Goal: Communication & Community: Answer question/provide support

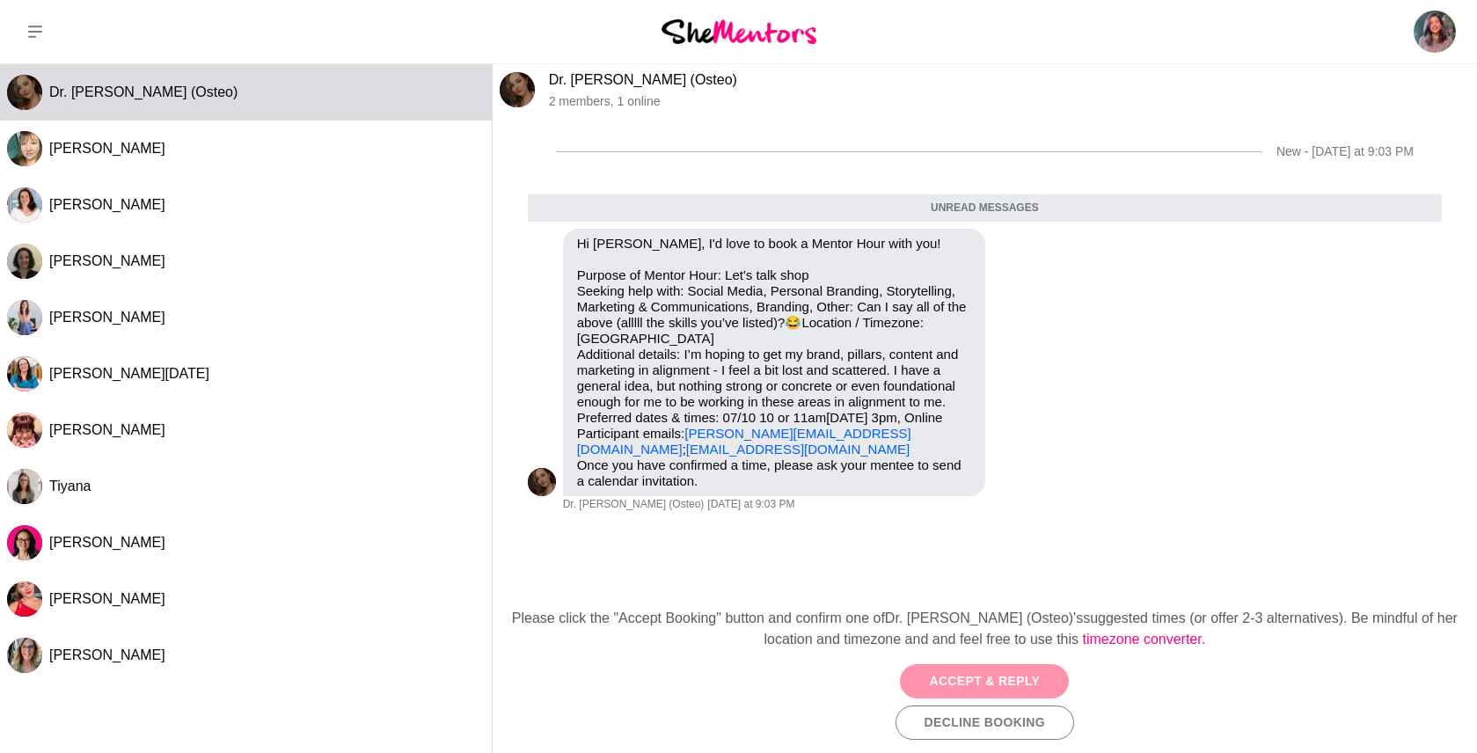
click at [946, 673] on button "Accept & Reply" at bounding box center [984, 681] width 169 height 34
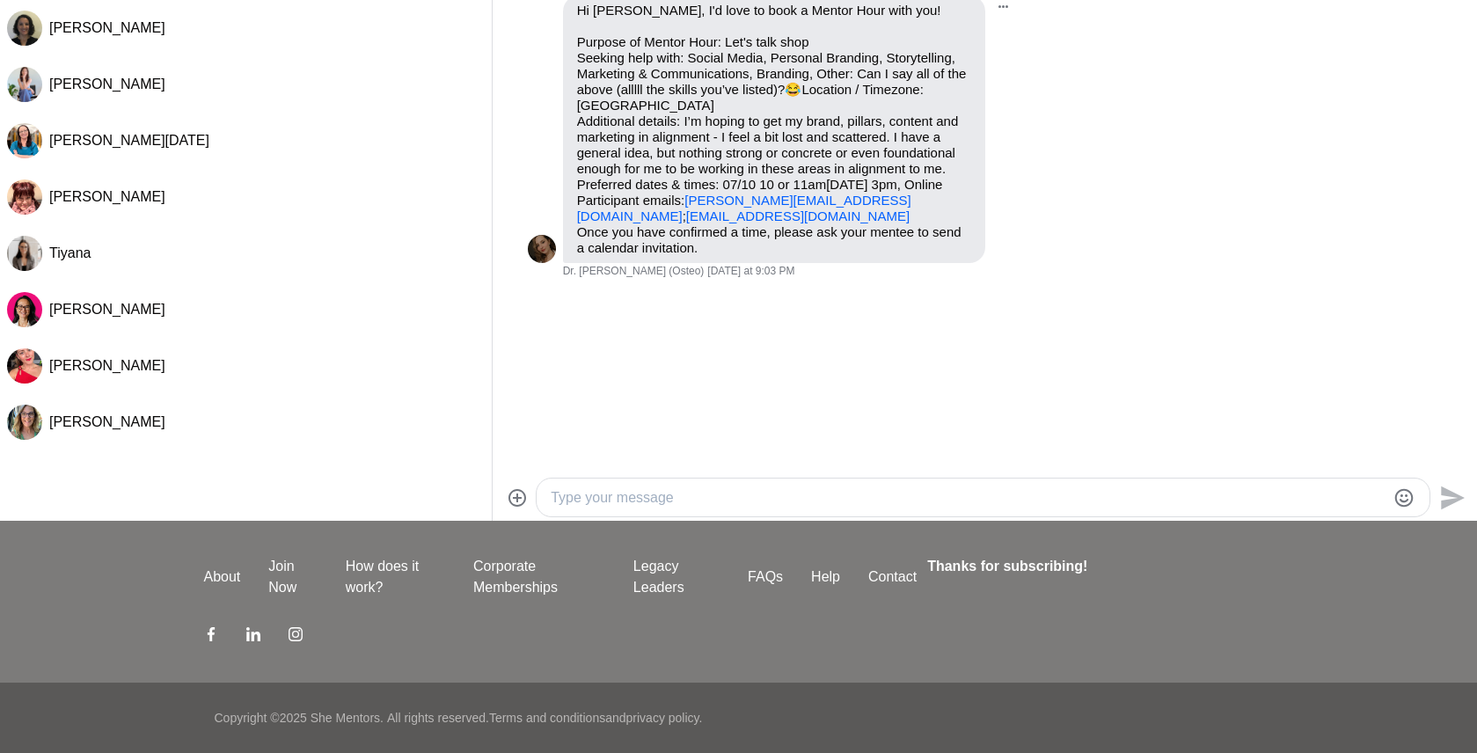
scroll to position [150, 0]
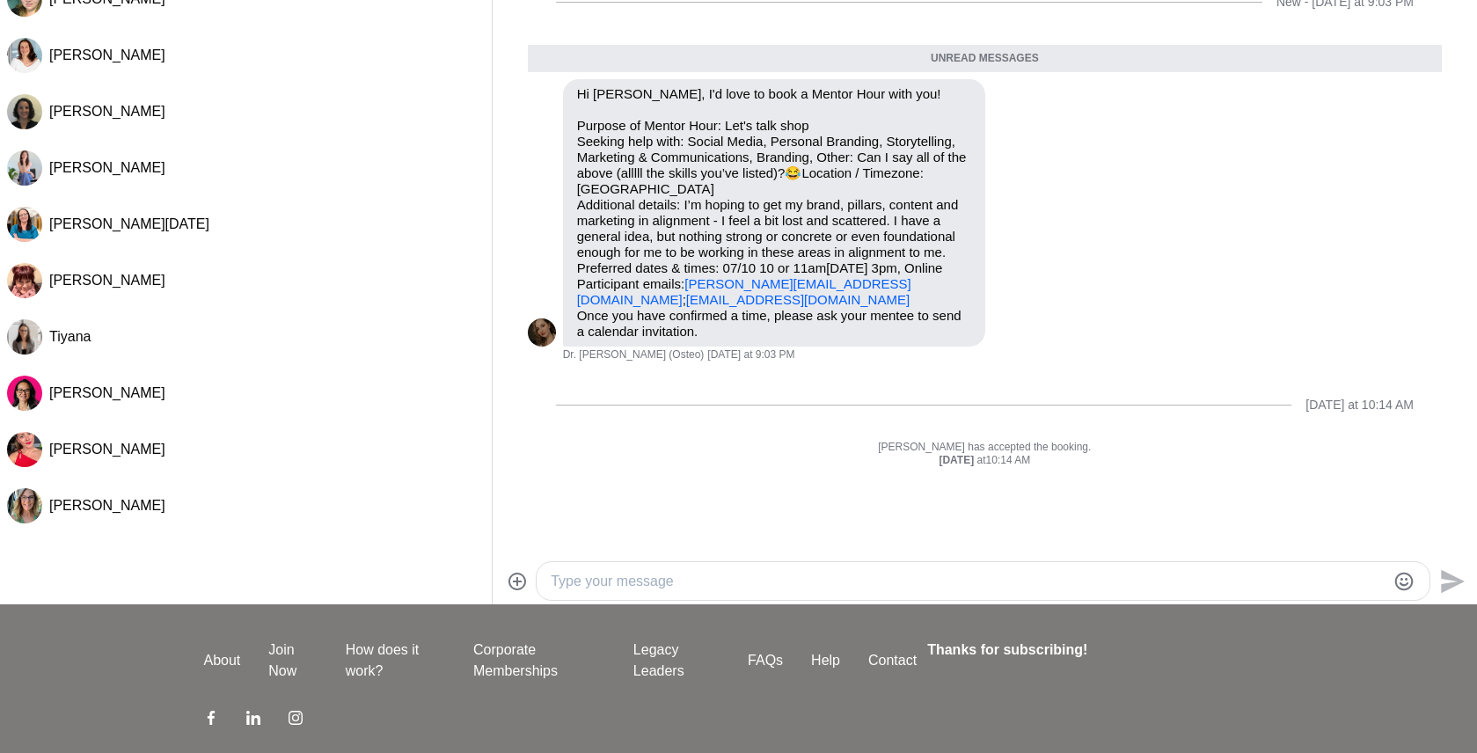
click at [811, 574] on textarea "Type your message" at bounding box center [968, 581] width 835 height 21
type textarea "Hi [PERSON_NAME],"
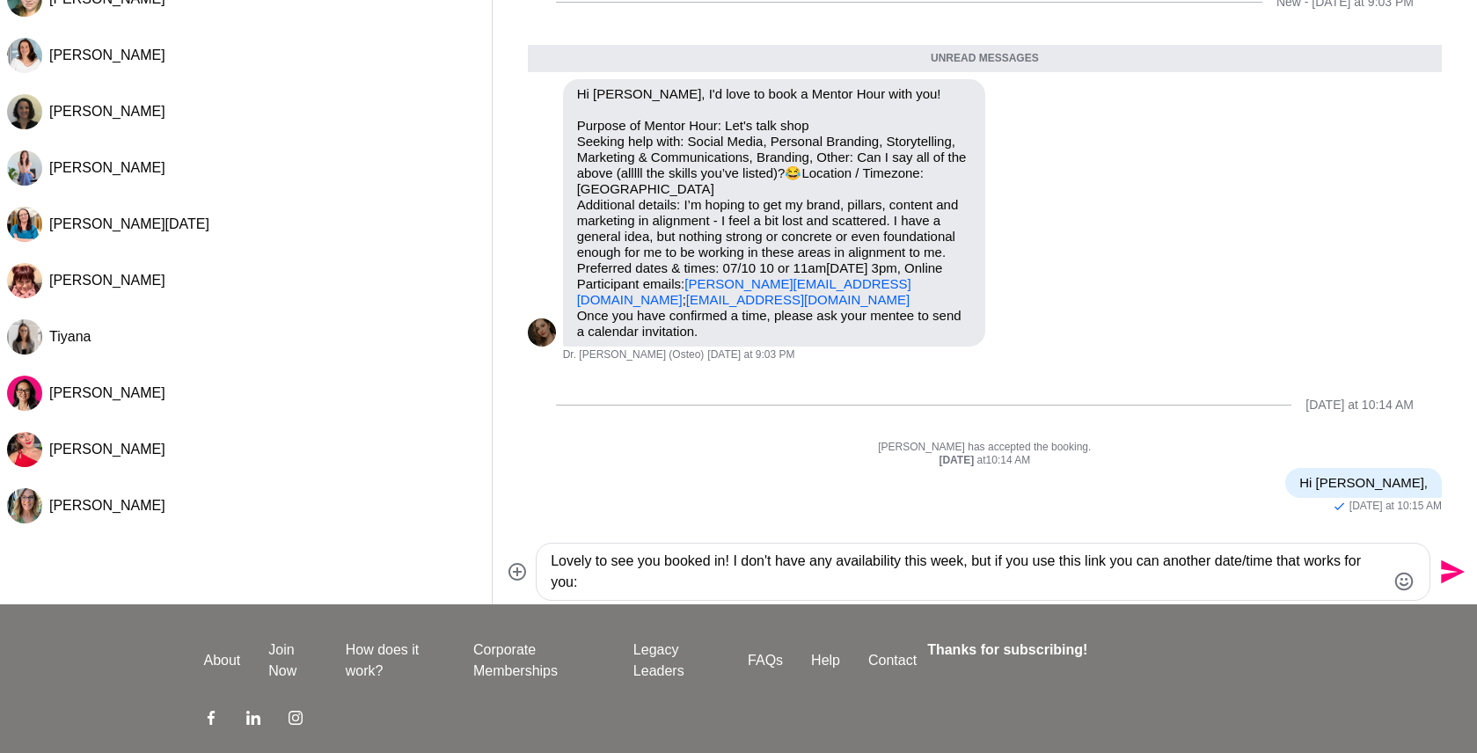
paste textarea "[URL][DOMAIN_NAME]"
click at [1169, 561] on textarea "Lovely to see you booked in! I don't have any availability this week, but if yo…" at bounding box center [968, 572] width 835 height 42
click at [1156, 589] on textarea "Lovely to see you booked in! I don't have any availability this week, but if yo…" at bounding box center [968, 572] width 835 height 42
click at [1393, 580] on icon "Emoji picker" at bounding box center [1403, 581] width 21 height 21
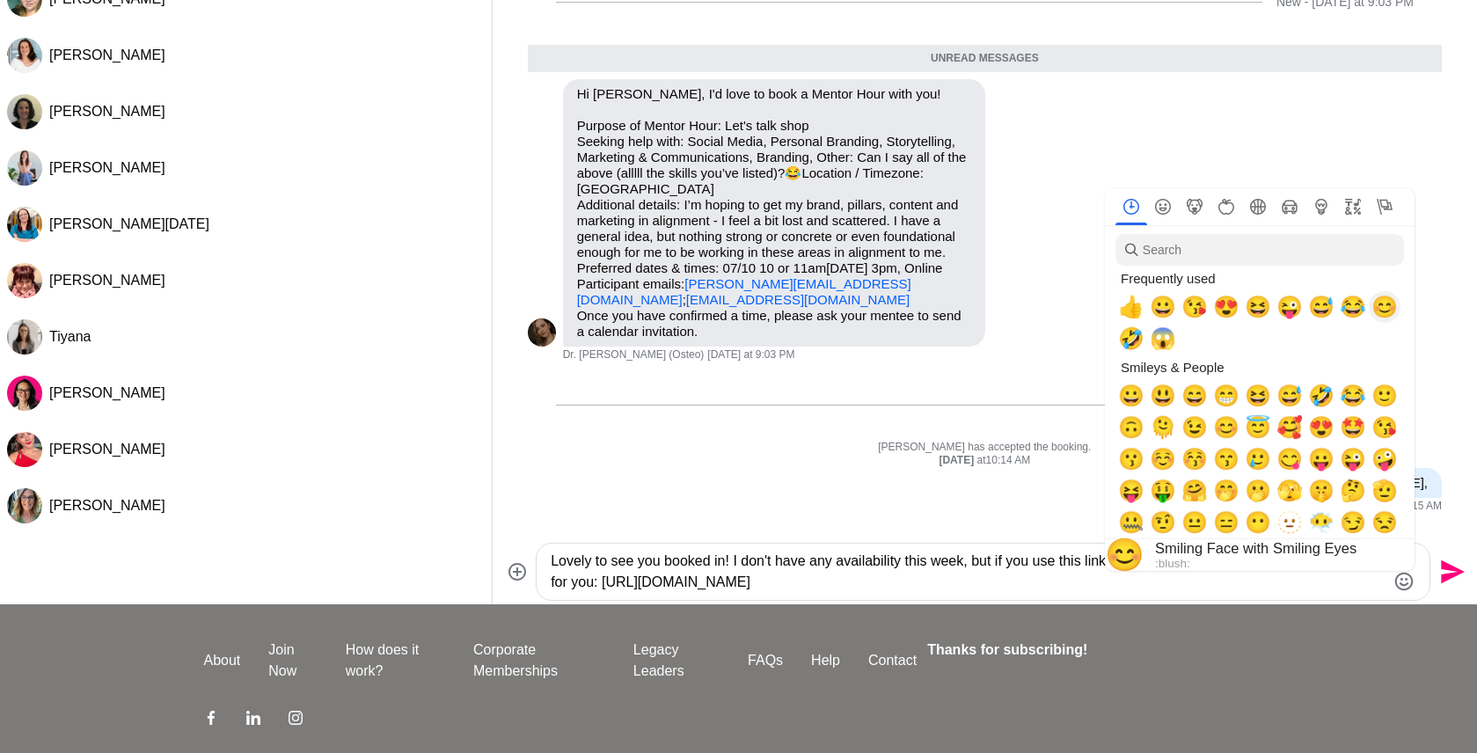
click at [1383, 311] on span "😊" at bounding box center [1384, 307] width 26 height 25
click at [985, 584] on textarea "Lovely to see you booked in! I don't have any availability this week, but if yo…" at bounding box center [968, 572] width 835 height 42
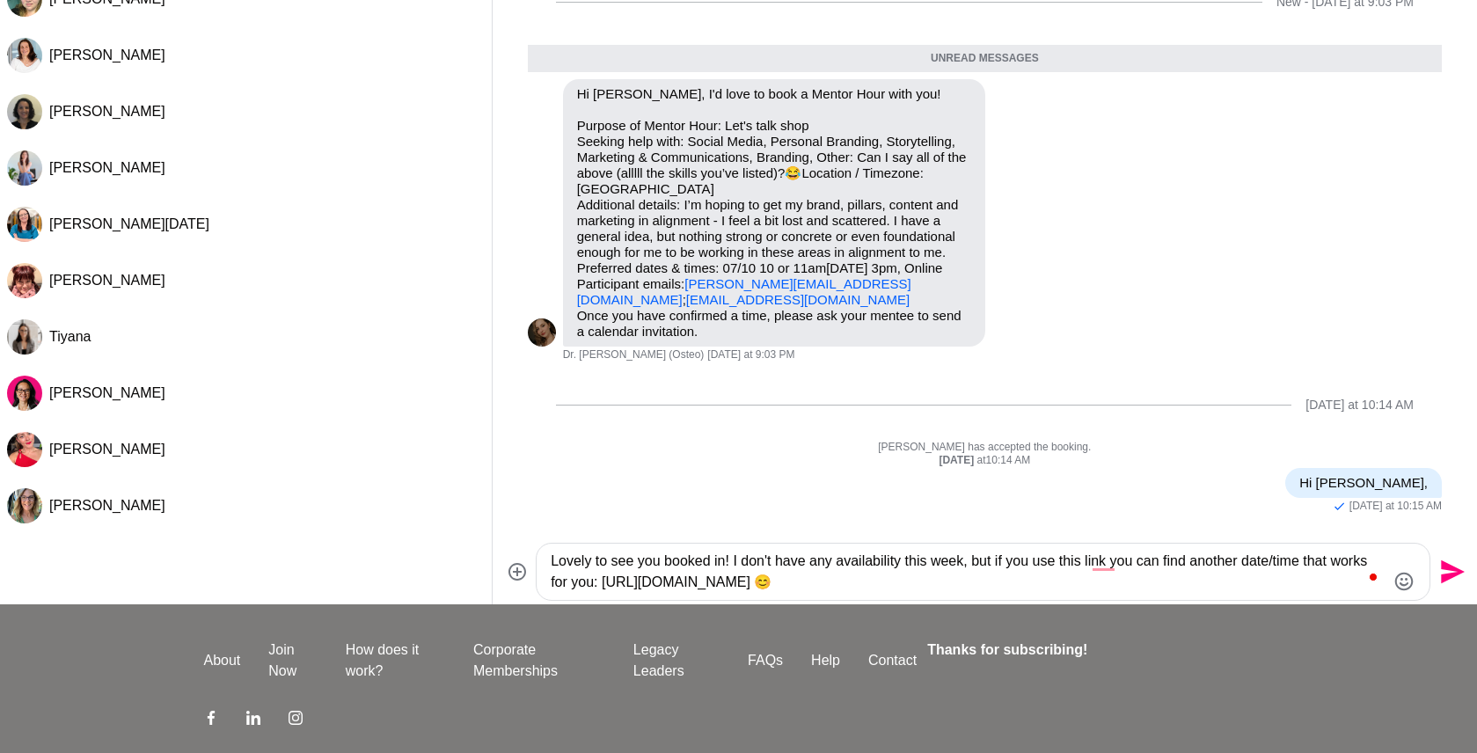
click at [1101, 568] on textarea "Lovely to see you booked in! I don't have any availability this week, but if yo…" at bounding box center [968, 572] width 835 height 42
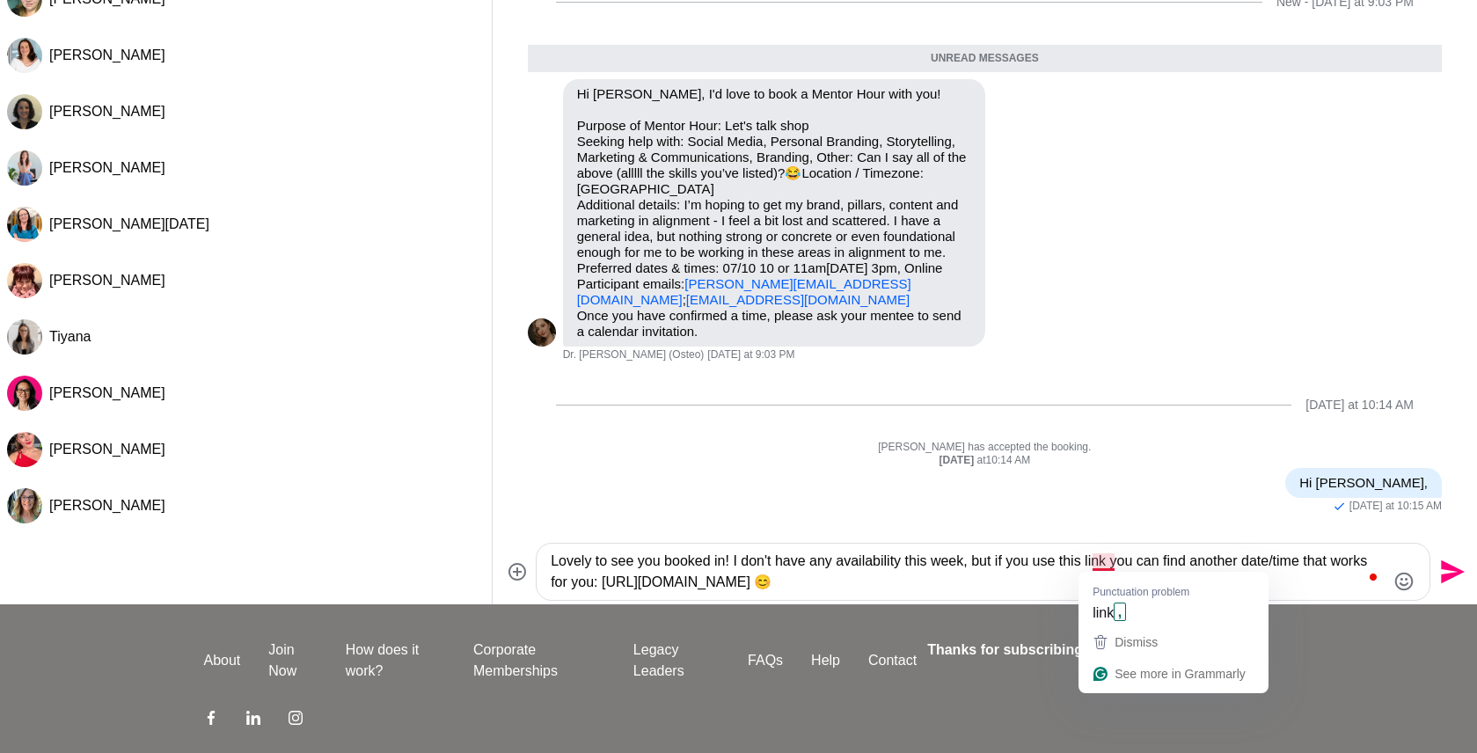
click at [1114, 559] on textarea "Lovely to see you booked in! I don't have any availability this week, but if yo…" at bounding box center [968, 572] width 835 height 42
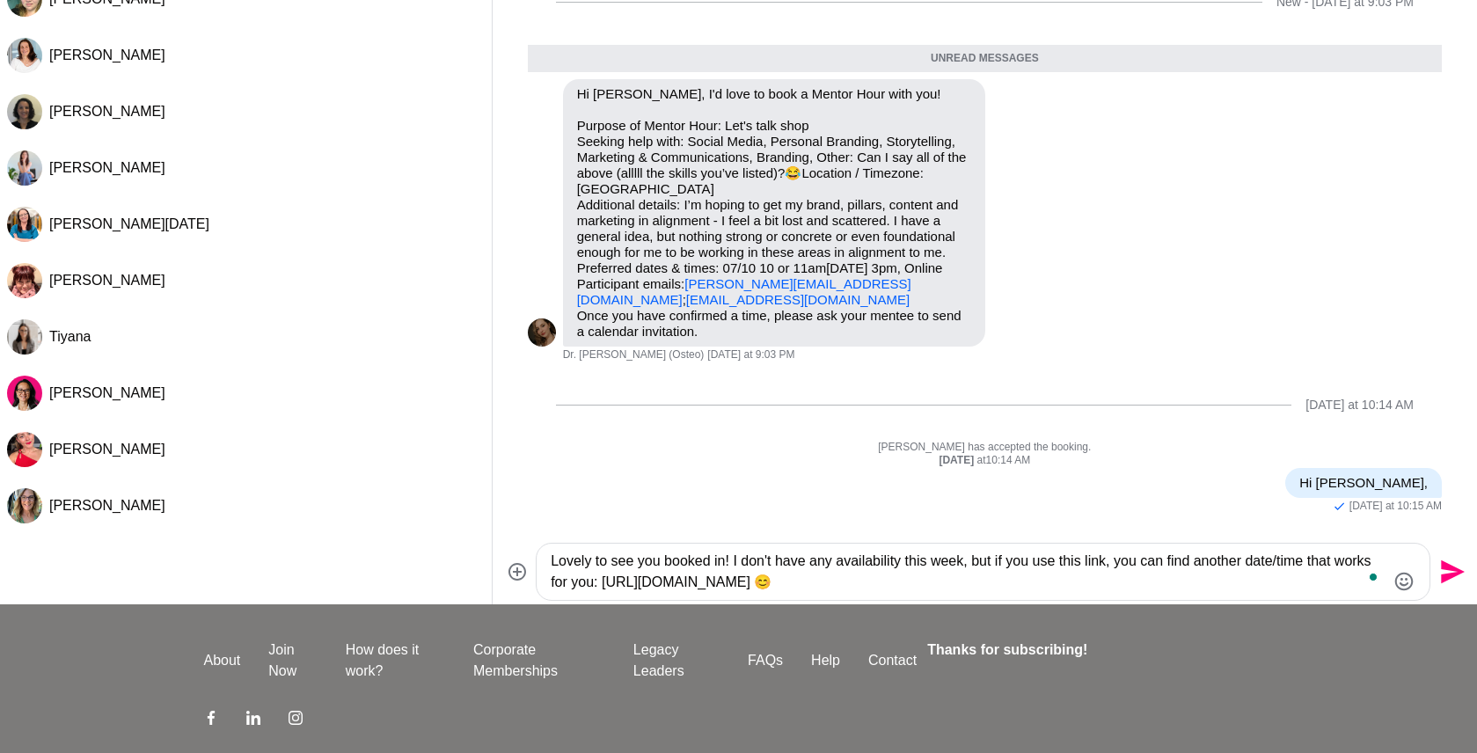
type textarea "Lovely to see you booked in! I don't have any availability this week, but if yo…"
click at [1450, 563] on icon "Send" at bounding box center [1450, 572] width 28 height 28
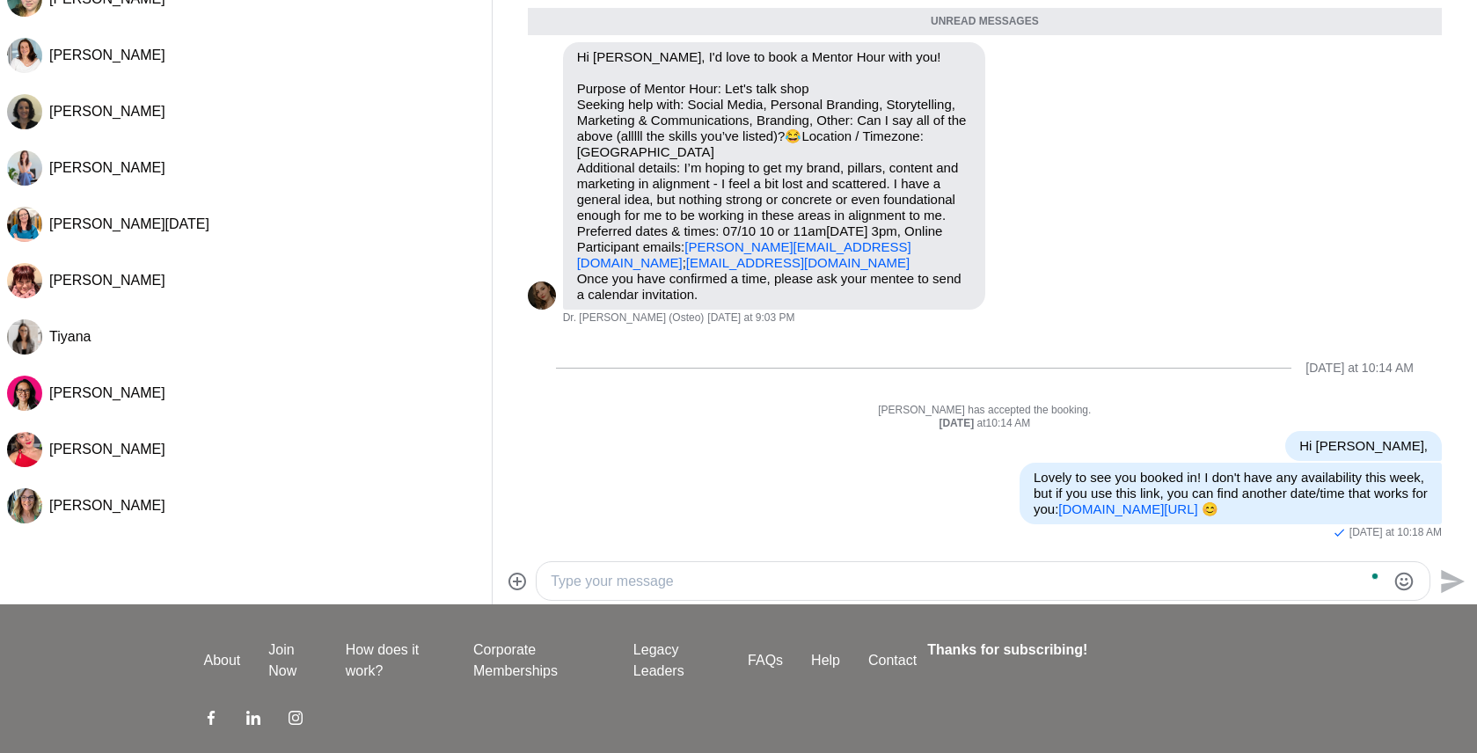
click at [1238, 588] on textarea "To enrich screen reader interactions, please activate Accessibility in Grammarl…" at bounding box center [968, 581] width 835 height 21
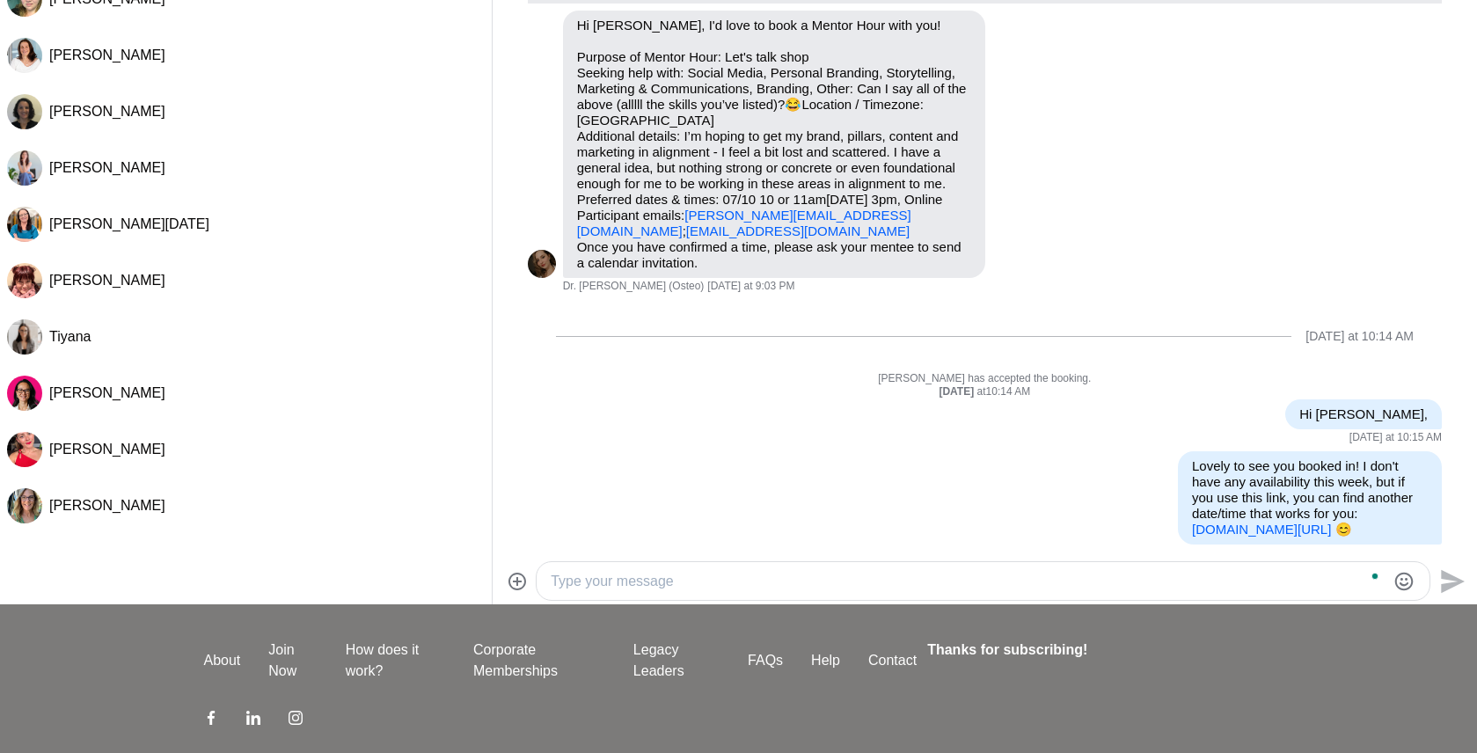
scroll to position [87, 0]
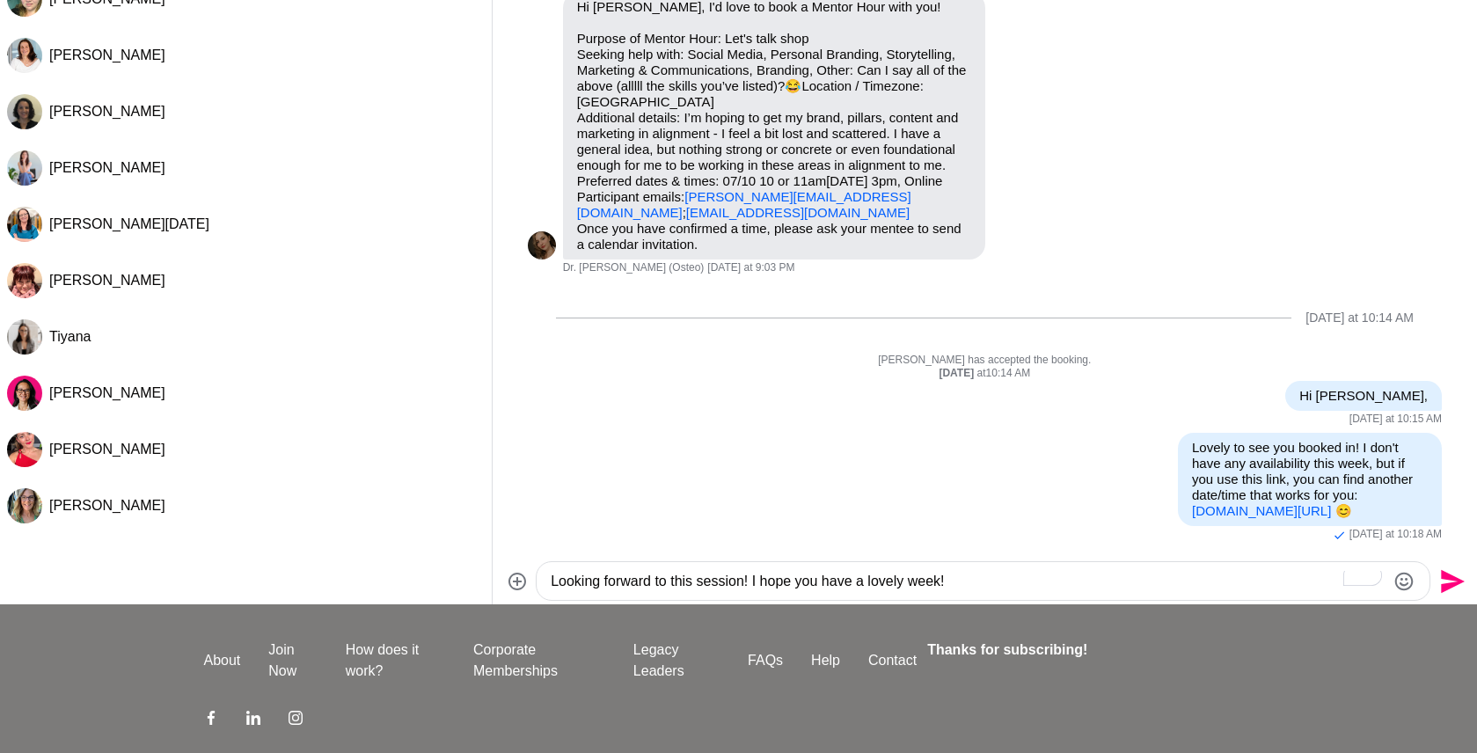
type textarea "Looking forward to this session! I hope you have a lovely week!"
click at [1396, 580] on icon "Emoji picker" at bounding box center [1404, 581] width 18 height 18
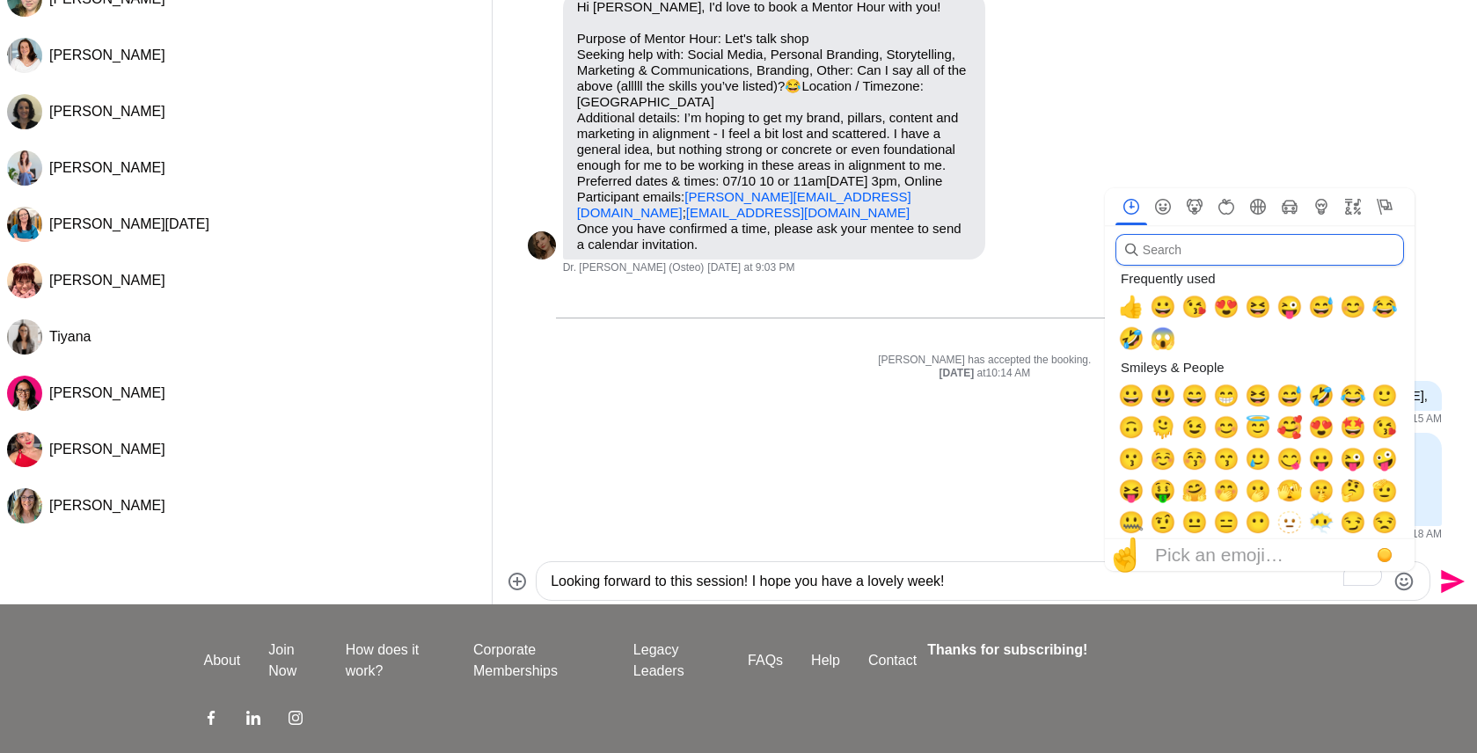
click at [1220, 256] on input "search" at bounding box center [1259, 250] width 288 height 32
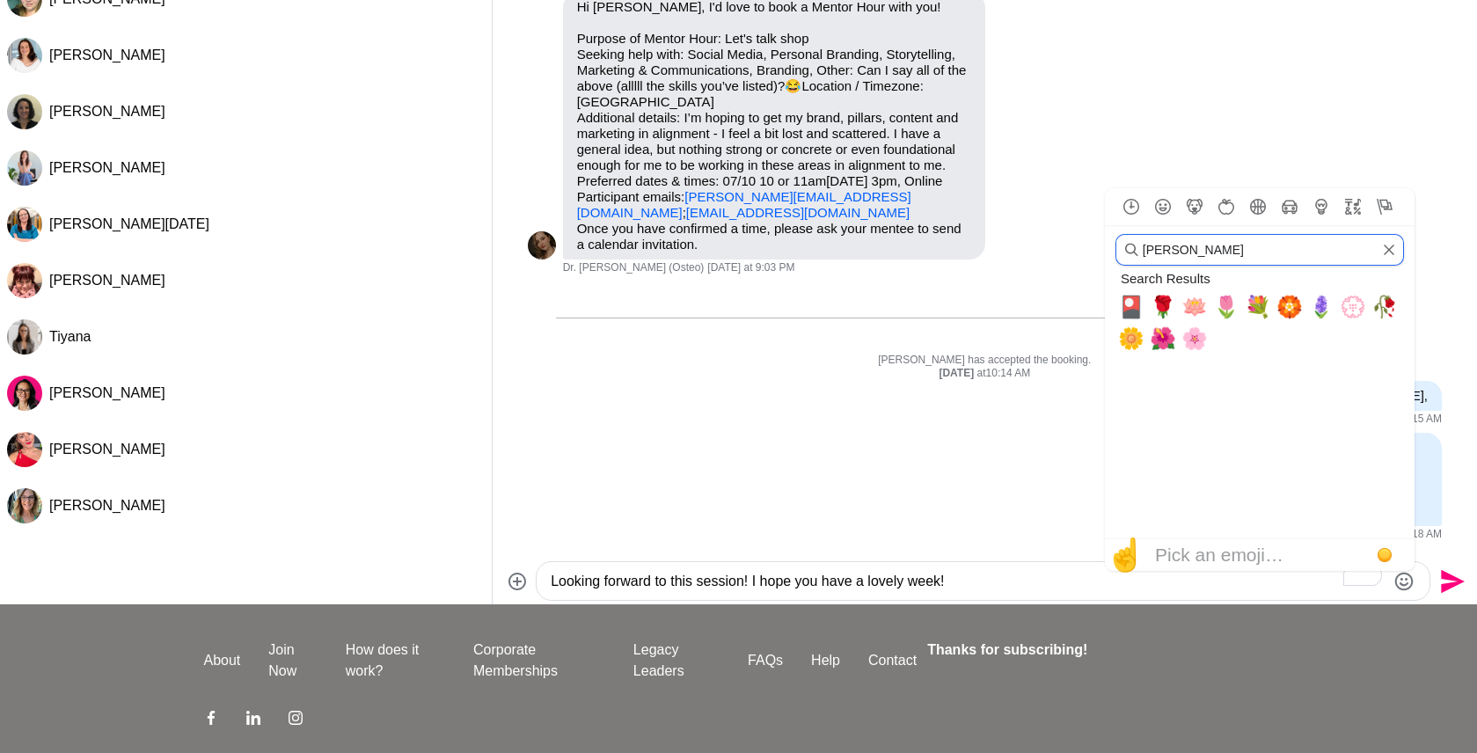
click at [1221, 245] on input "[PERSON_NAME]" at bounding box center [1259, 250] width 288 height 32
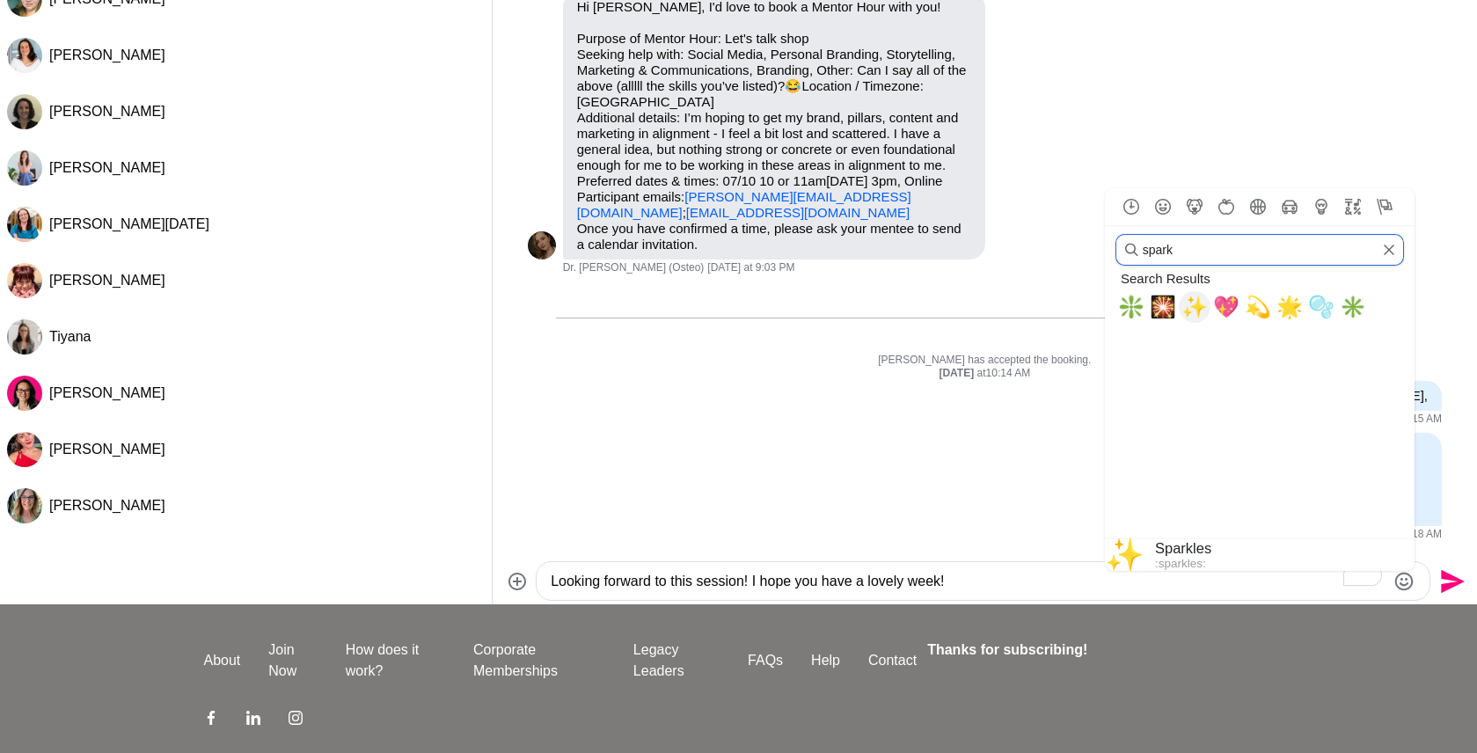
type input "spark"
click at [1193, 308] on span "✨" at bounding box center [1194, 307] width 26 height 25
type textarea "Looking forward to this session! I hope you have a lovely week! ✨"
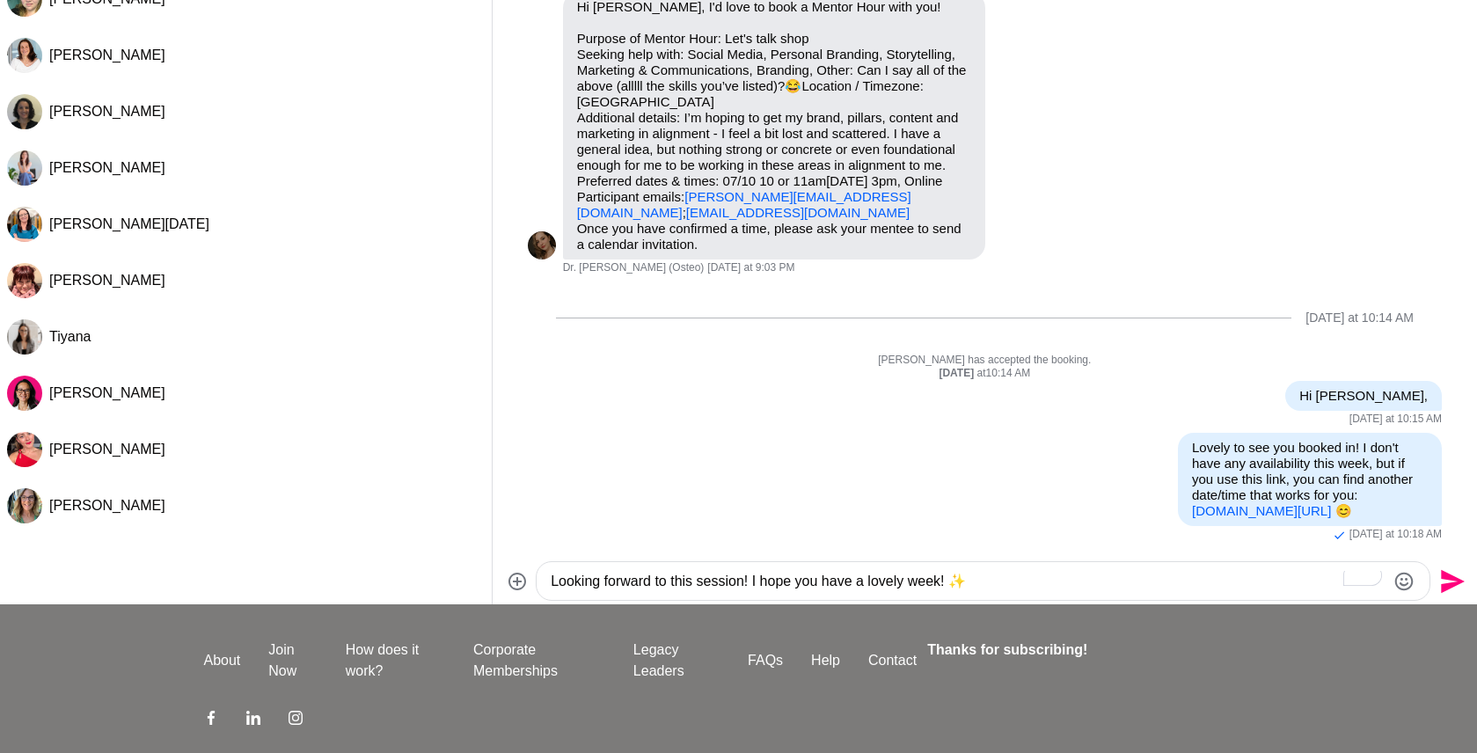
click at [1012, 573] on textarea "Looking forward to this session! I hope you have a lovely week! ✨" at bounding box center [968, 581] width 835 height 21
click at [1442, 576] on icon "Send" at bounding box center [1453, 581] width 24 height 24
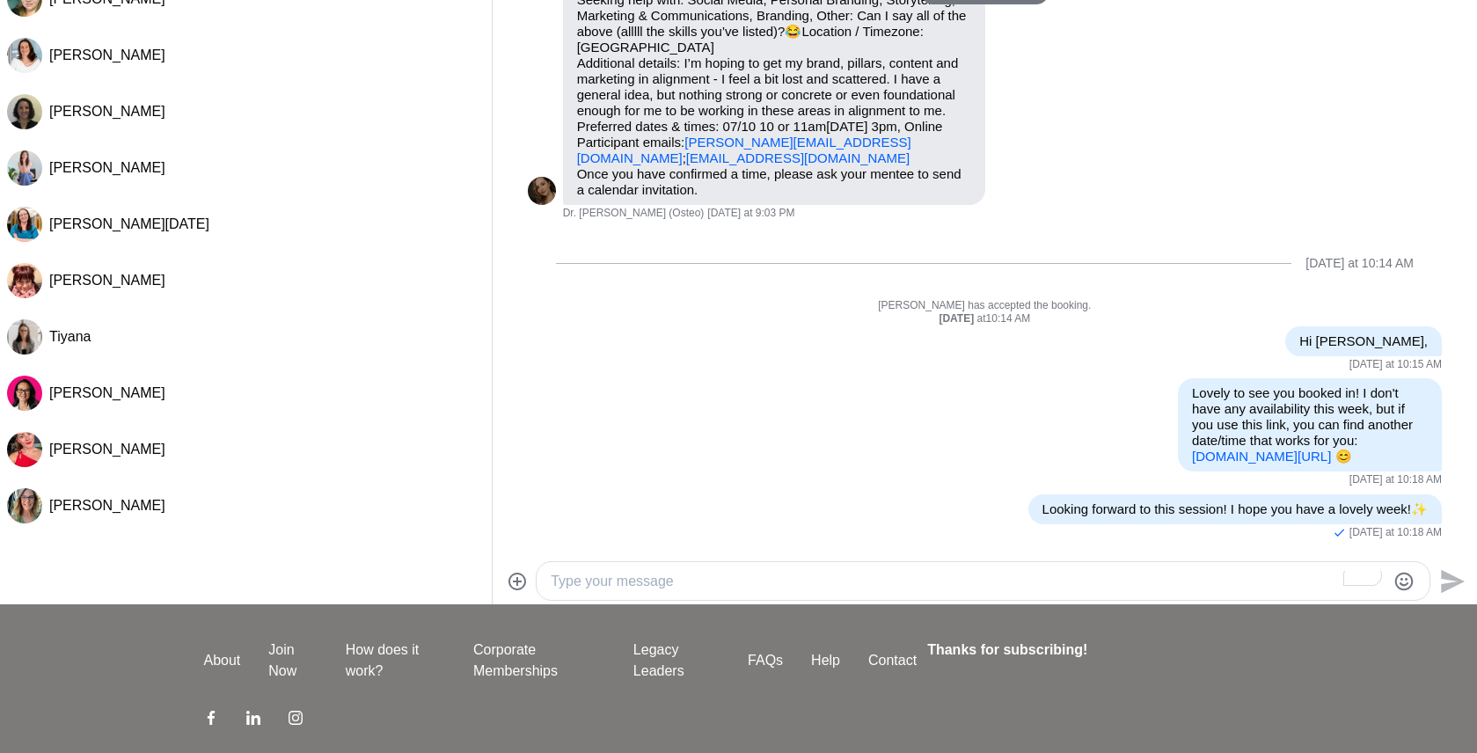
scroll to position [0, 0]
